Goal: Find specific page/section: Find specific page/section

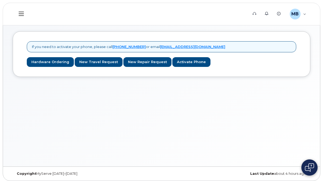
click at [0, 0] on div "My Devices" at bounding box center [0, 0] width 0 height 0
click at [0, 0] on div "Add Device" at bounding box center [0, 0] width 0 height 0
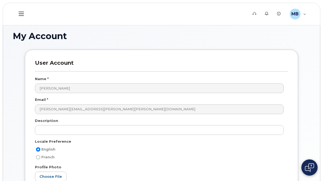
click at [0, 0] on div "Dashboard" at bounding box center [0, 0] width 0 height 0
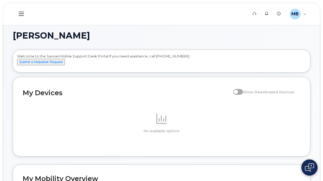
click at [0, 0] on div "Hardware Ordering" at bounding box center [0, 0] width 0 height 0
click at [0, 0] on link "My Orders" at bounding box center [0, 0] width 0 height 0
